Goal: Check status: Check status

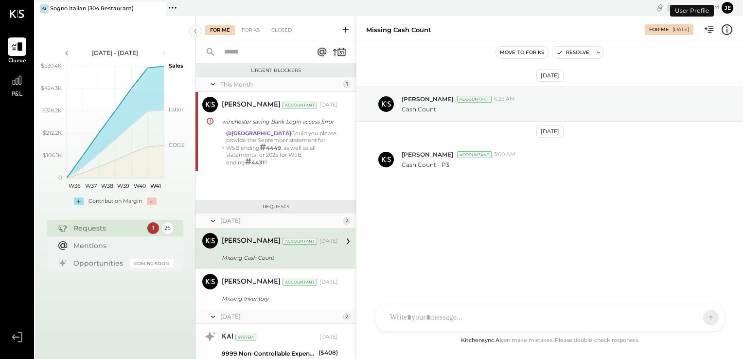
scroll to position [31, 0]
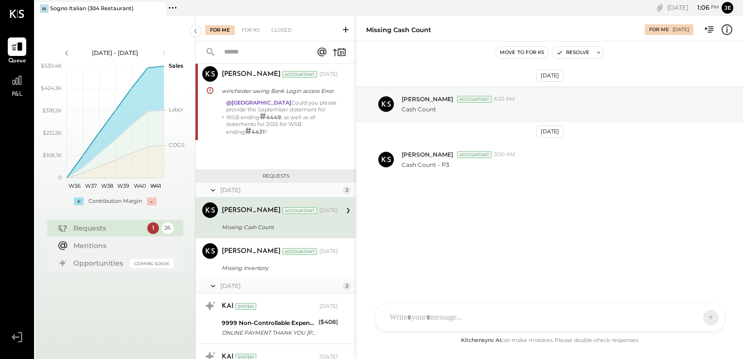
click at [226, 144] on div "This Month 1 [PERSON_NAME] Accountant [PERSON_NAME] Accountant [DATE] wincheste…" at bounding box center [275, 108] width 160 height 122
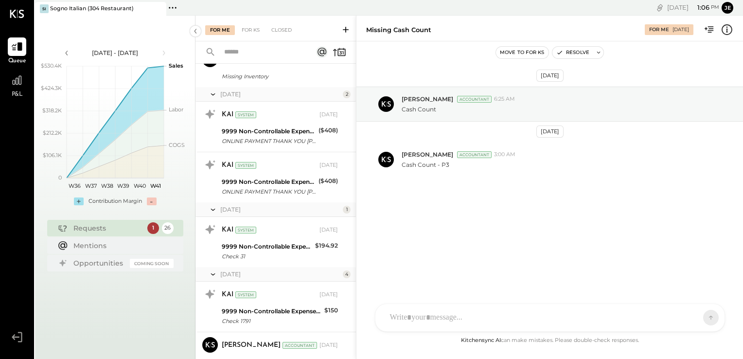
scroll to position [0, 0]
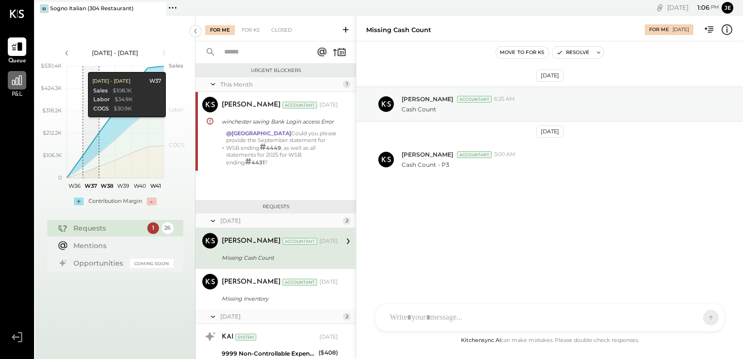
click at [13, 79] on icon at bounding box center [17, 80] width 13 height 13
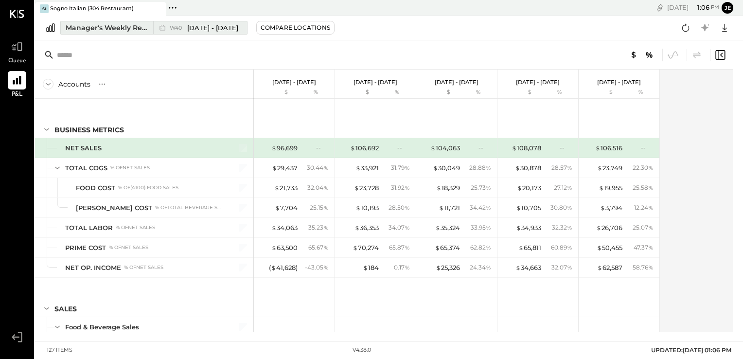
click at [204, 27] on span "[DATE] - [DATE]" at bounding box center [212, 27] width 51 height 9
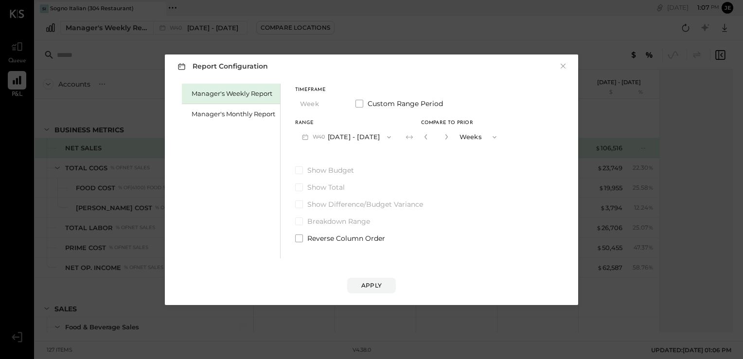
click at [393, 138] on icon "button" at bounding box center [389, 137] width 8 height 8
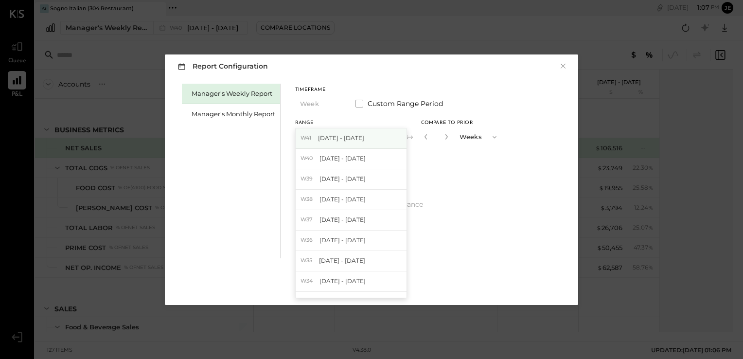
click at [369, 136] on div "W41 [DATE] - [DATE]" at bounding box center [350, 138] width 111 height 20
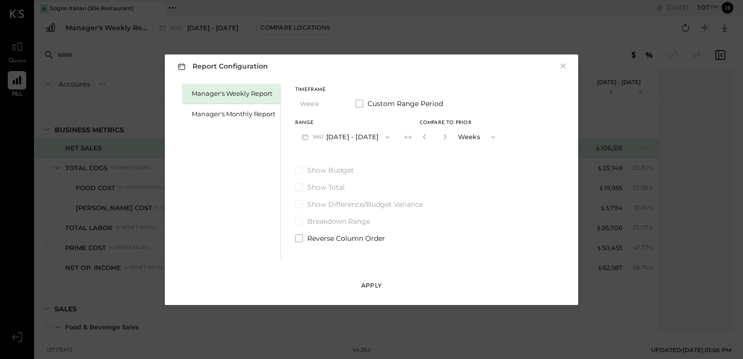
click at [375, 286] on div "Apply" at bounding box center [371, 285] width 20 height 8
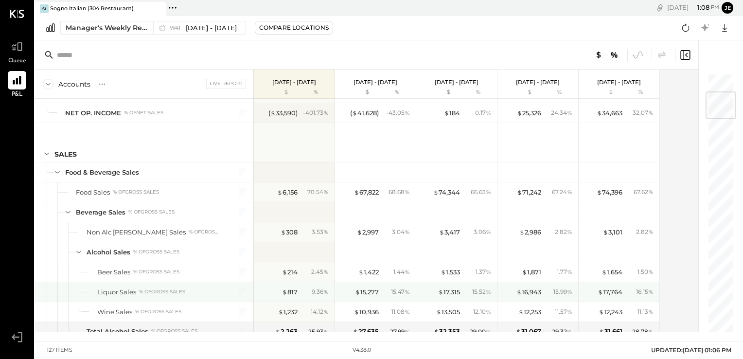
scroll to position [159, 0]
